Goal: Find specific page/section: Find specific page/section

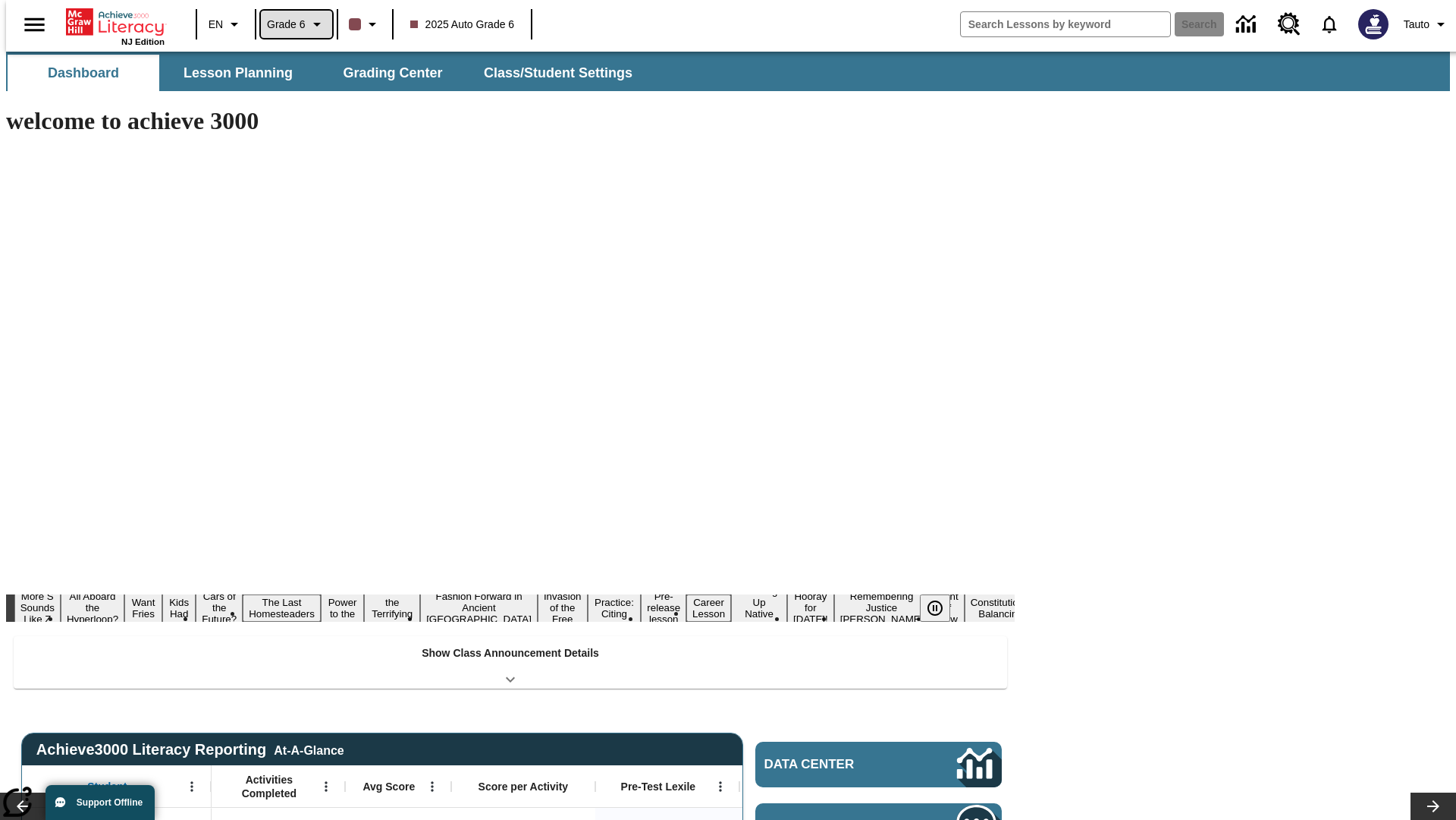
click at [291, 24] on span "Grade 6" at bounding box center [286, 24] width 39 height 16
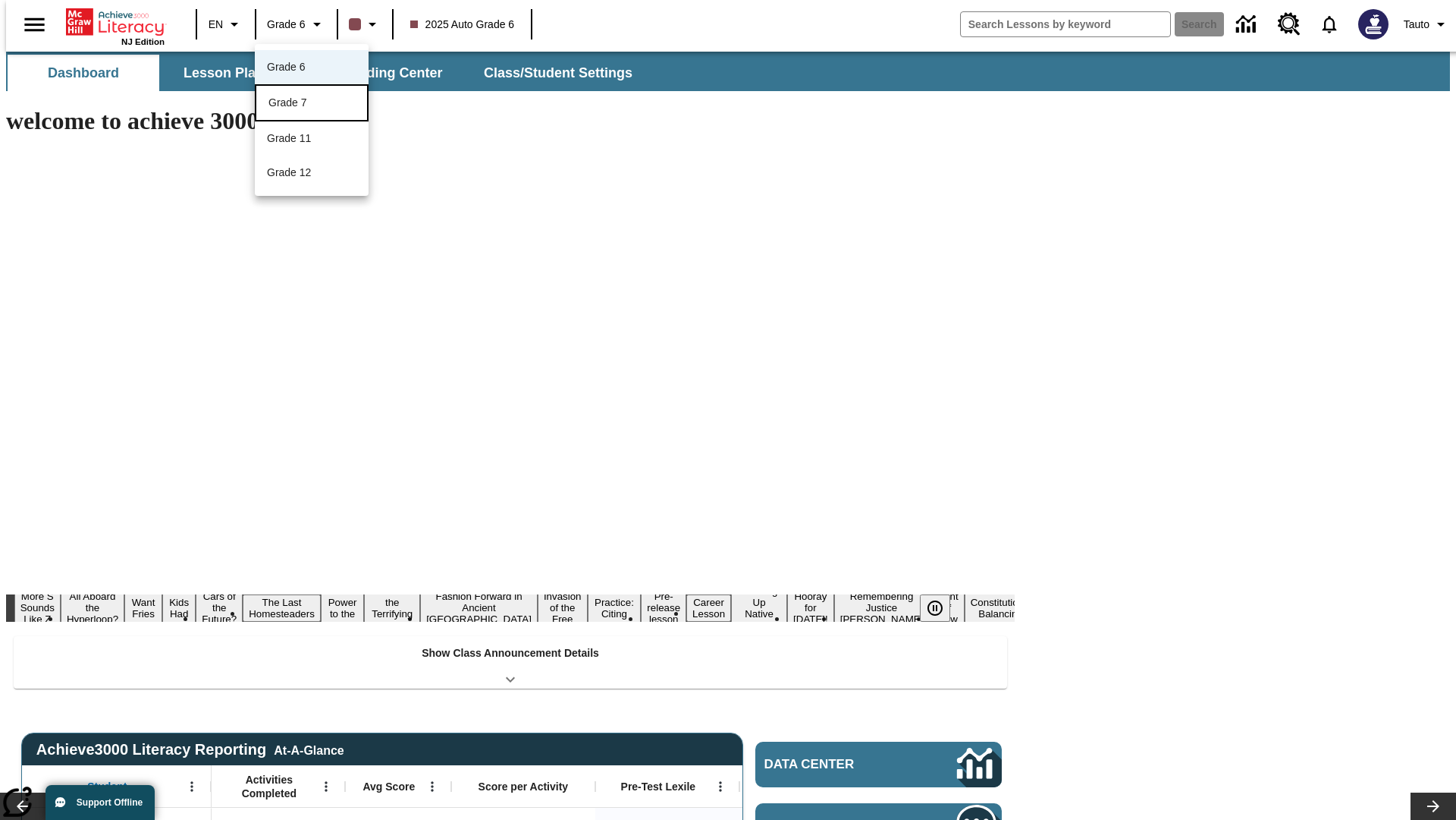
click at [311, 104] on div "Grade 7" at bounding box center [311, 102] width 87 height 16
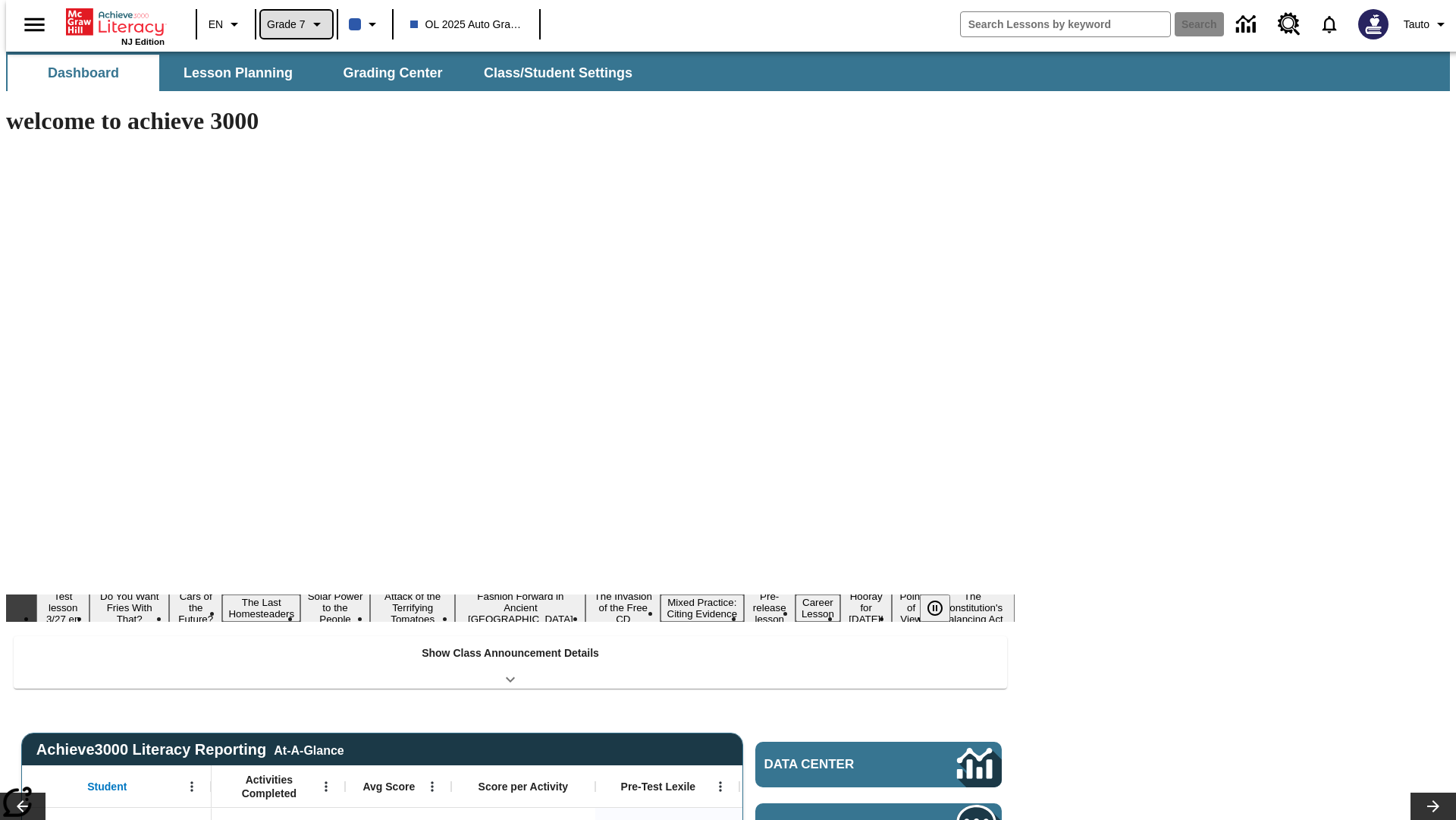
click at [291, 24] on span "Grade 7" at bounding box center [286, 24] width 39 height 16
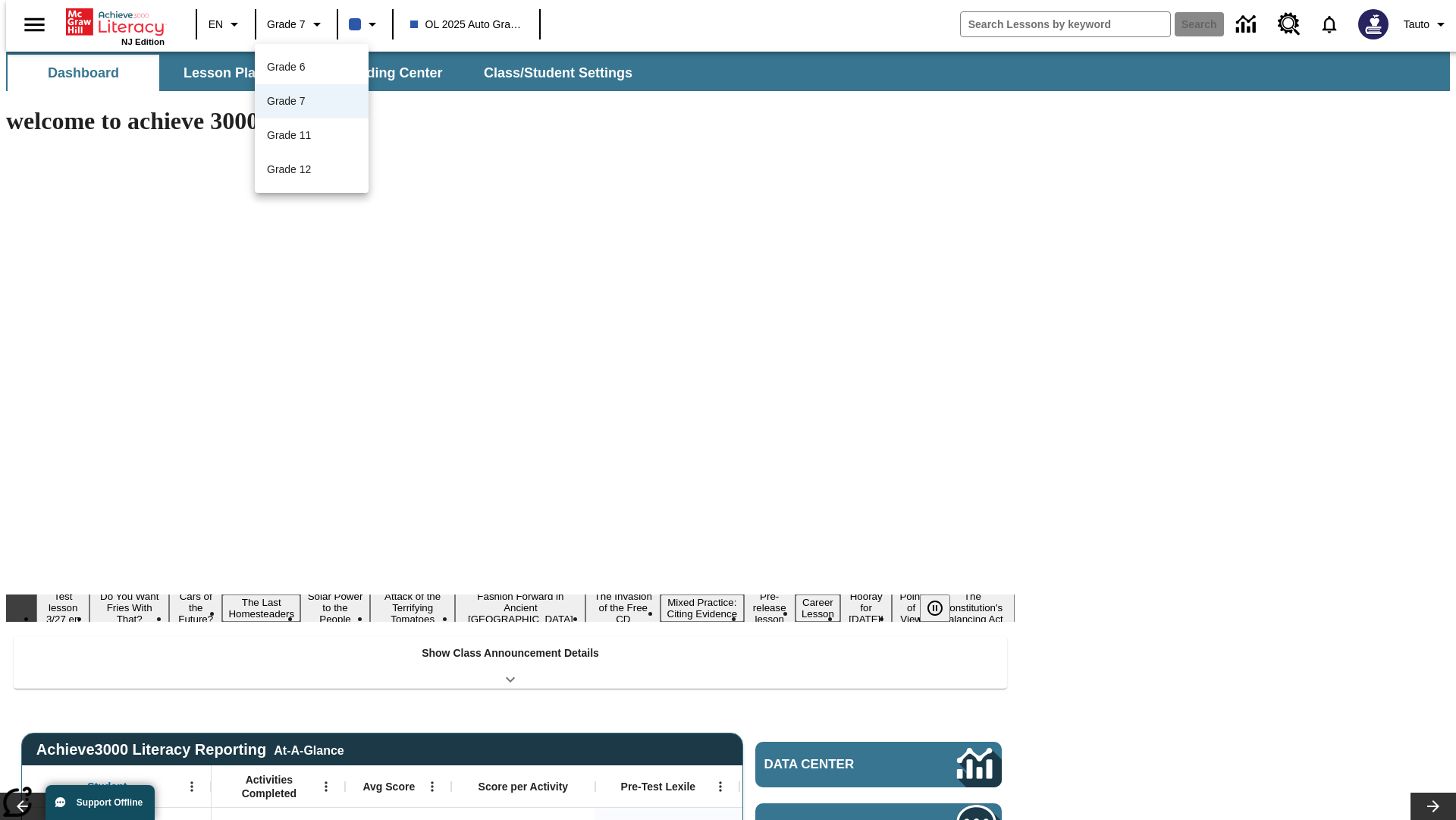
click at [728, 410] on div at bounding box center [728, 410] width 1456 height 820
click at [232, 73] on span "Lesson Planning" at bounding box center [237, 73] width 109 height 17
